Goal: Task Accomplishment & Management: Use online tool/utility

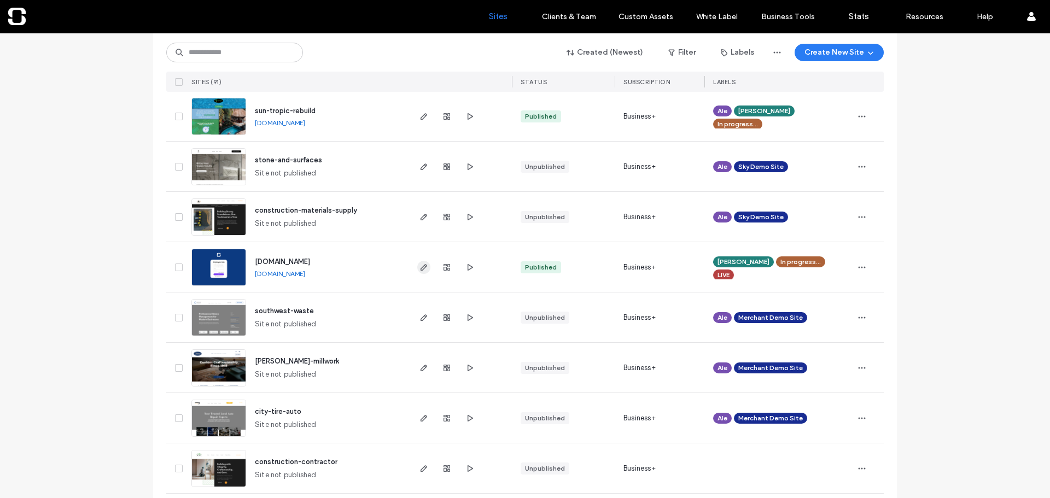
scroll to position [327, 0]
click at [421, 269] on use "button" at bounding box center [424, 267] width 7 height 7
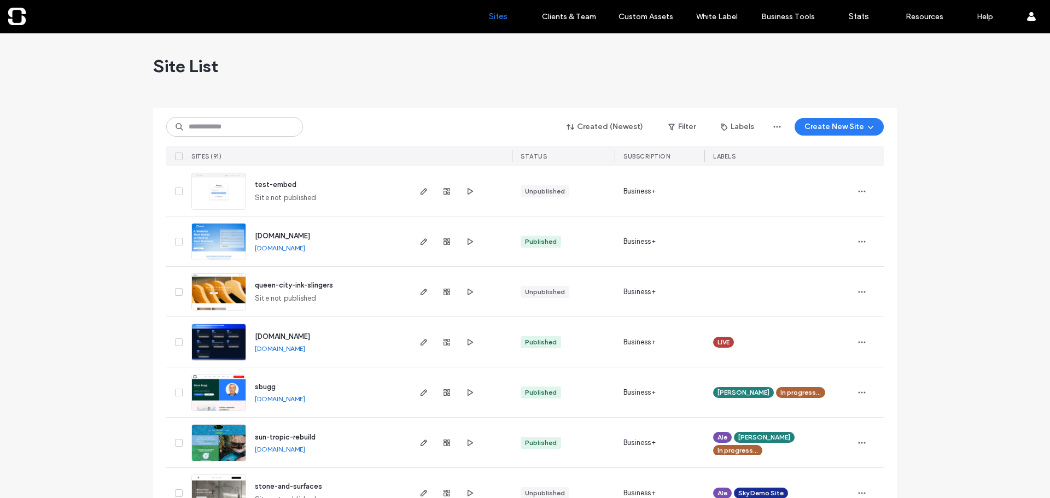
click at [392, 77] on div "Site List" at bounding box center [525, 66] width 744 height 66
